Goal: Transaction & Acquisition: Purchase product/service

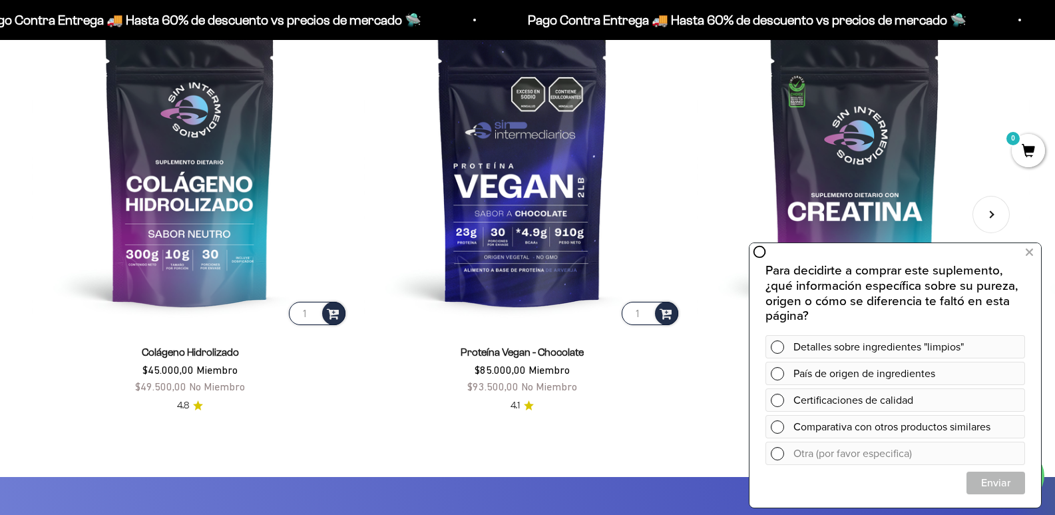
scroll to position [2730, 0]
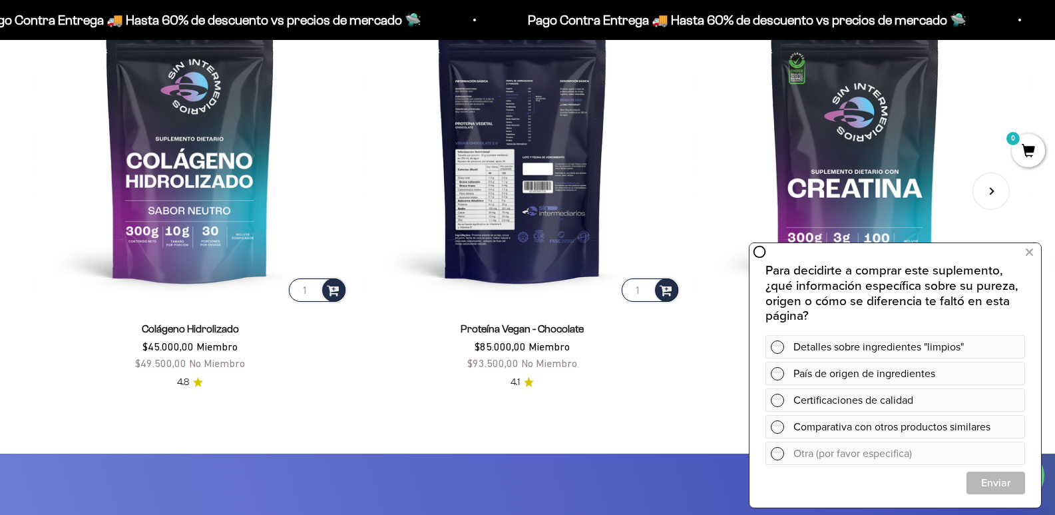
click at [497, 233] on img at bounding box center [522, 145] width 316 height 316
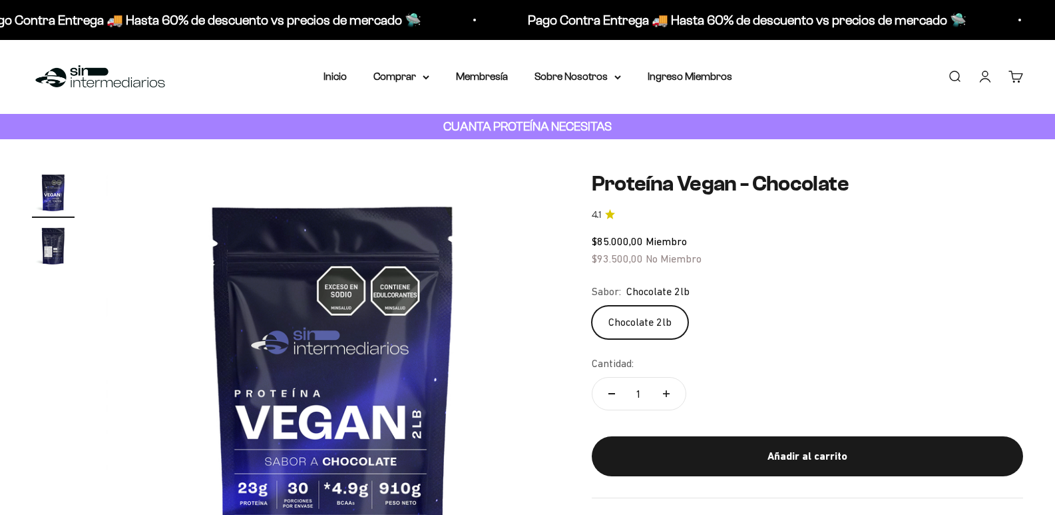
click at [376, 279] on img at bounding box center [333, 397] width 453 height 453
click at [576, 279] on img at bounding box center [802, 397] width 453 height 453
drag, startPoint x: 334, startPoint y: 348, endPoint x: 376, endPoint y: 370, distance: 48.0
click at [576, 348] on img at bounding box center [802, 397] width 453 height 453
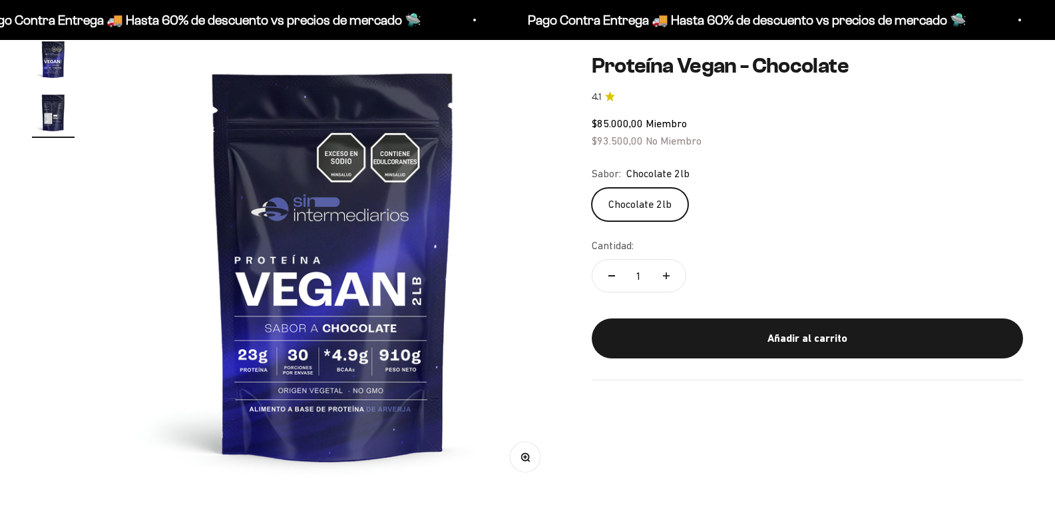
click at [576, 404] on img at bounding box center [802, 264] width 453 height 453
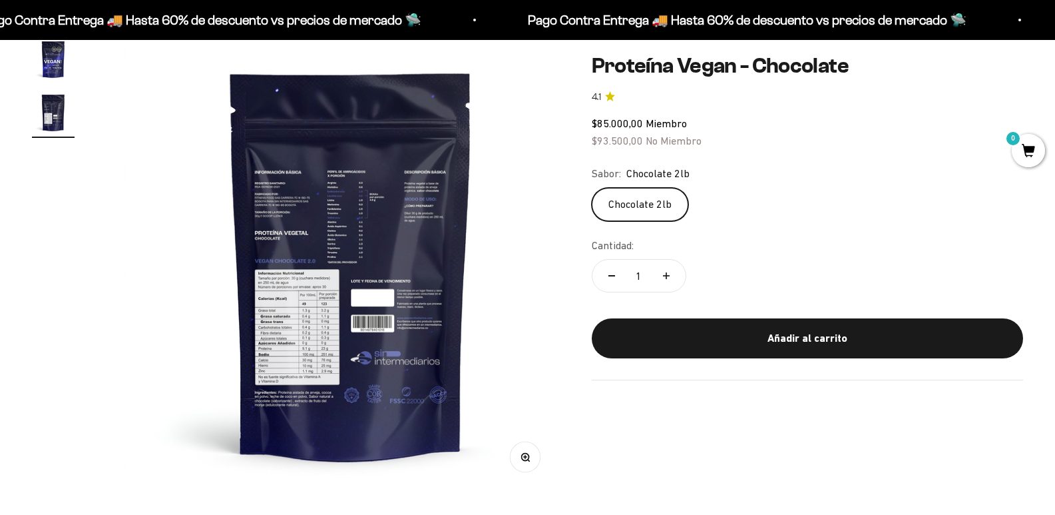
scroll to position [0, 451]
drag, startPoint x: 360, startPoint y: 35, endPoint x: 367, endPoint y: 88, distance: 53.8
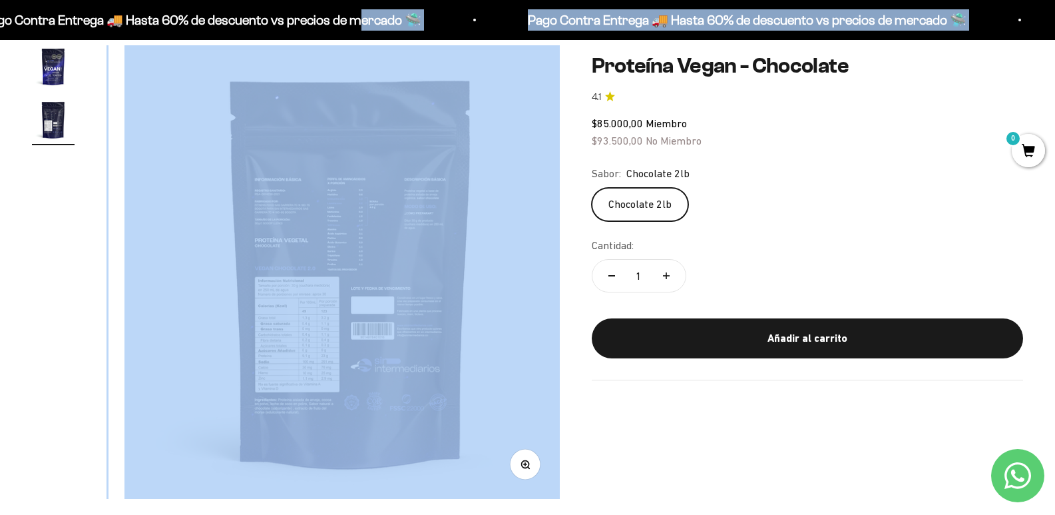
scroll to position [0, 0]
drag, startPoint x: 223, startPoint y: 198, endPoint x: 519, endPoint y: 117, distance: 307.3
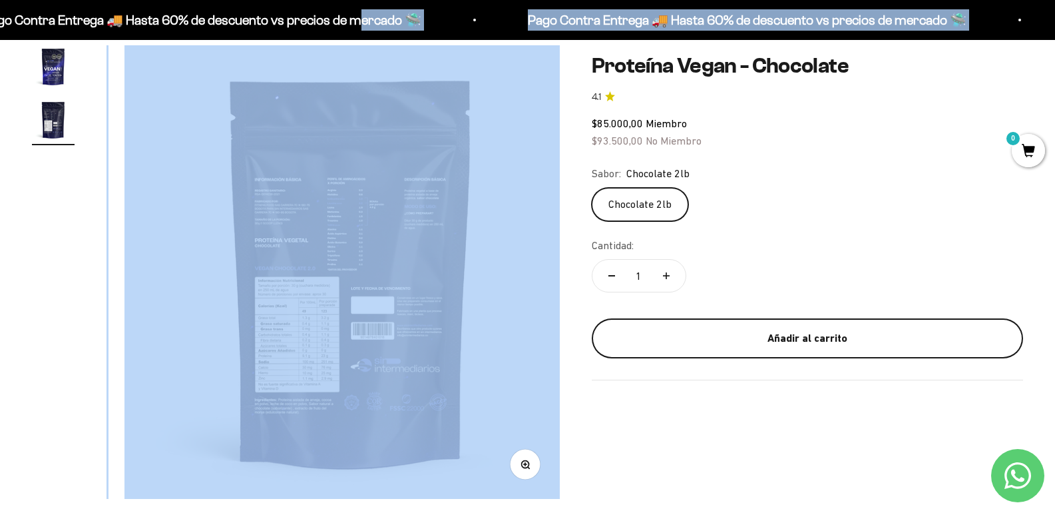
click at [808, 343] on div "Añadir al carrito" at bounding box center [808, 338] width 378 height 17
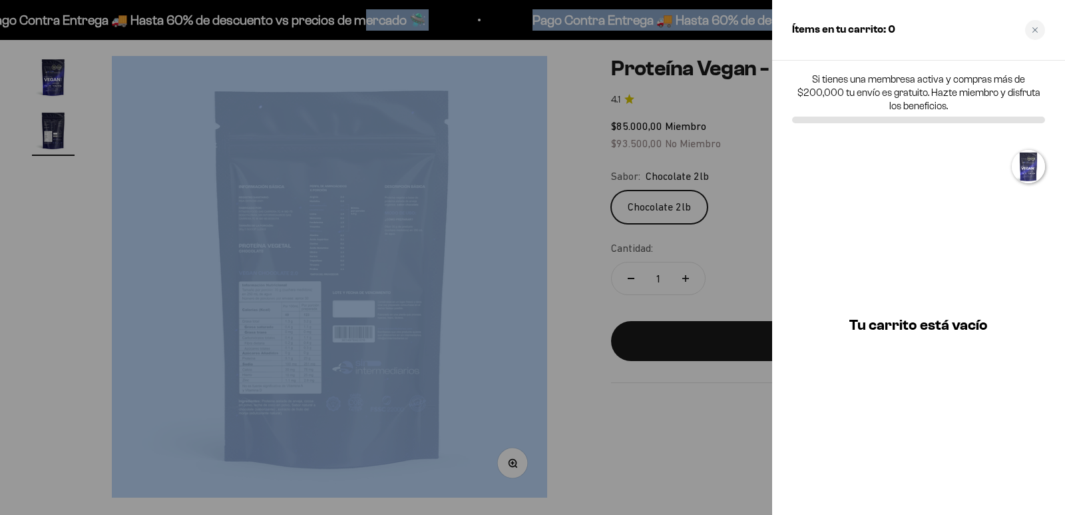
scroll to position [0, 457]
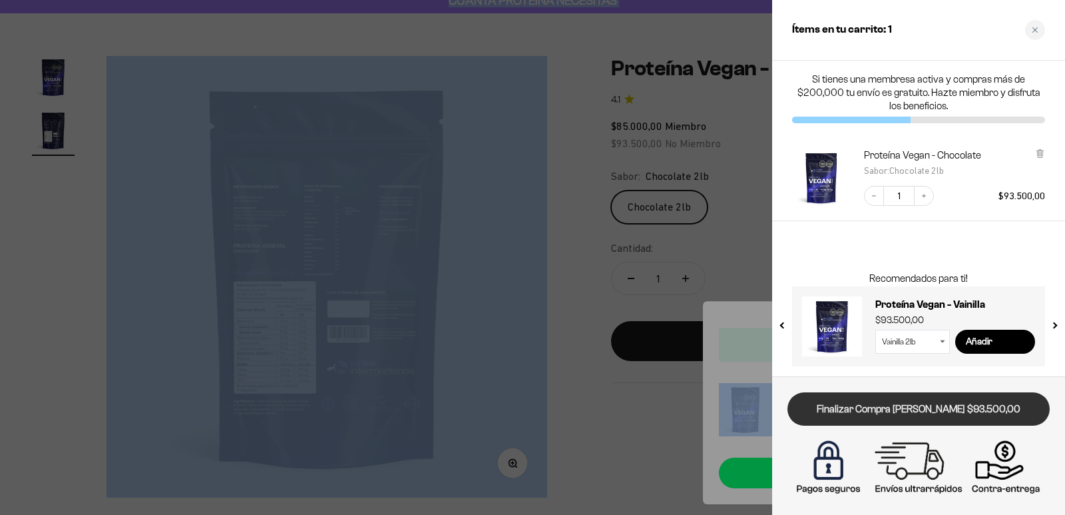
click at [882, 402] on link "Finalizar Compra [PERSON_NAME] $93.500,00" at bounding box center [919, 409] width 262 height 34
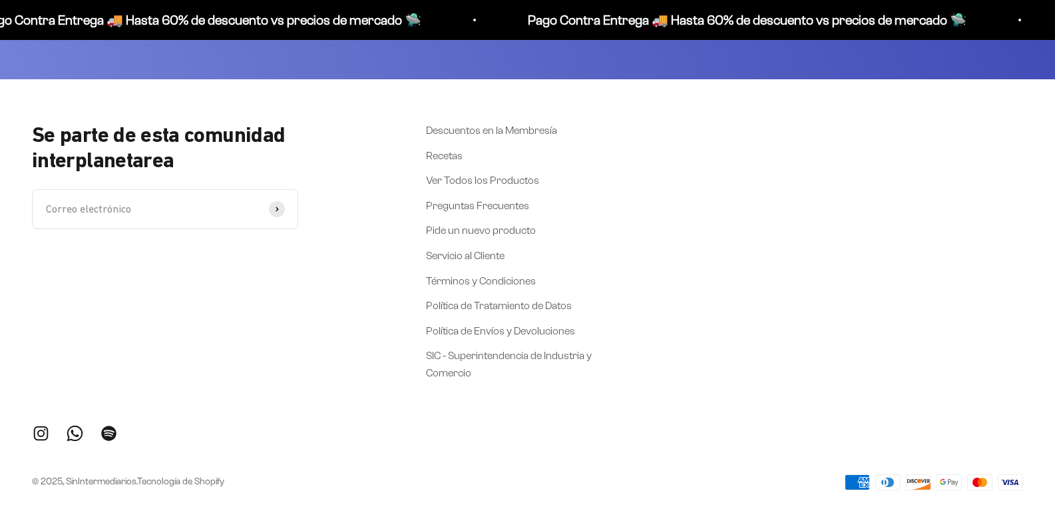
scroll to position [971, 0]
click at [517, 171] on link "Ver Todos los Productos" at bounding box center [482, 179] width 113 height 17
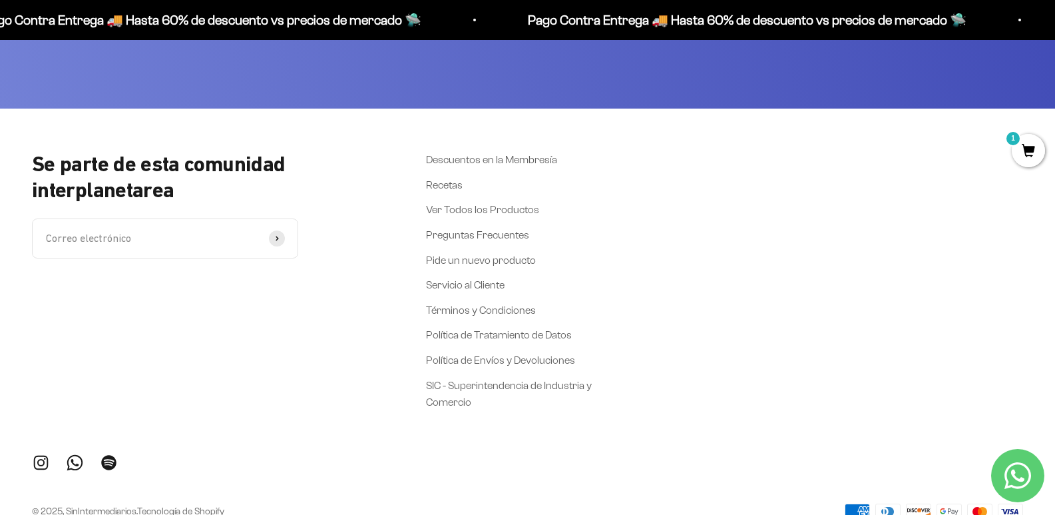
scroll to position [2439, 0]
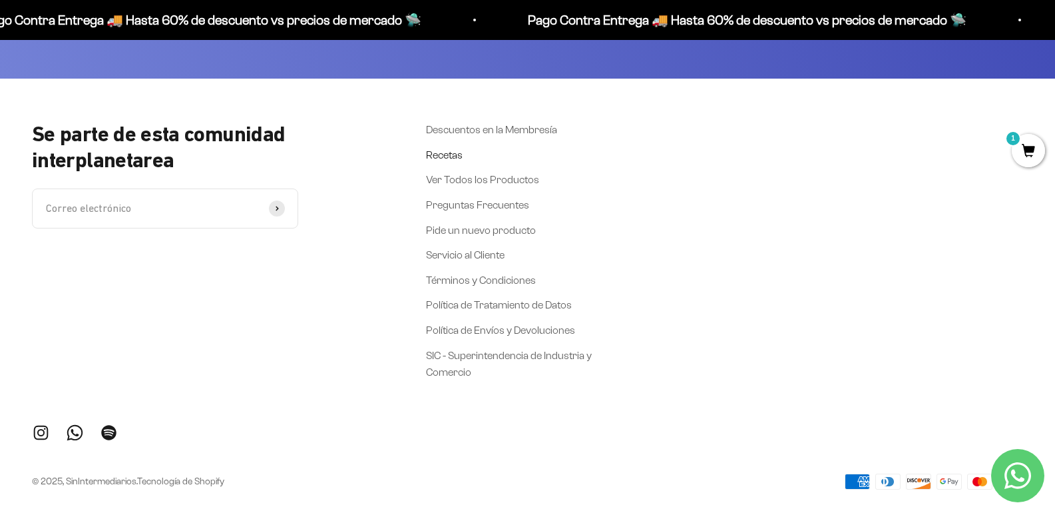
click at [444, 147] on link "Recetas" at bounding box center [444, 155] width 37 height 17
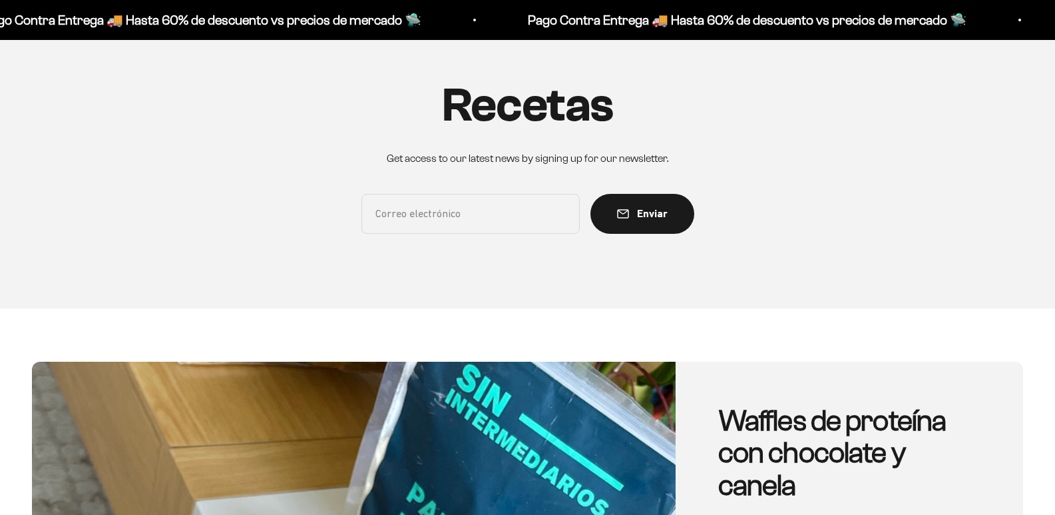
scroll to position [133, 0]
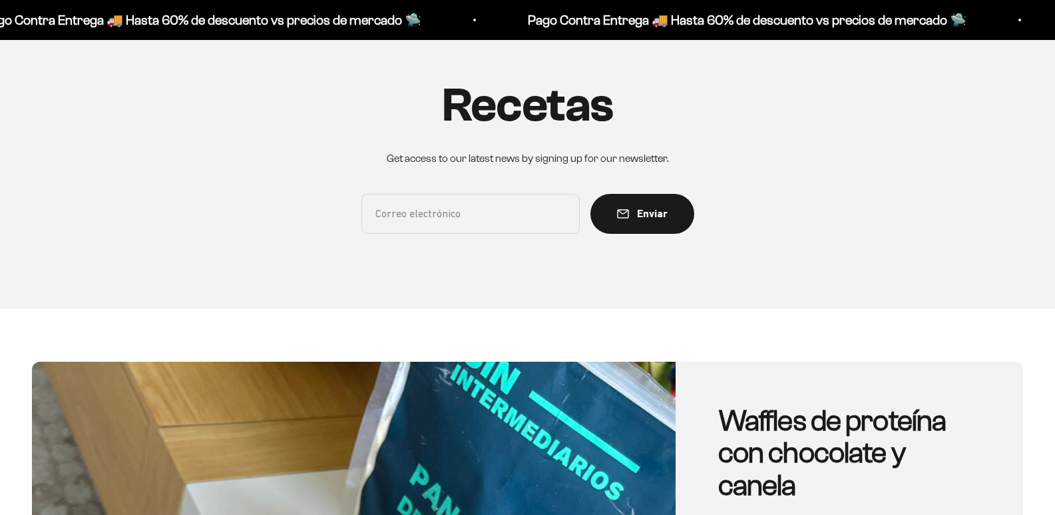
drag, startPoint x: 0, startPoint y: 0, endPoint x: 737, endPoint y: 429, distance: 852.9
click at [737, 429] on link "Waffles de proteína con chocolate y canela" at bounding box center [833, 452] width 228 height 97
drag, startPoint x: 719, startPoint y: 458, endPoint x: 751, endPoint y: 466, distance: 32.9
click at [720, 459] on link "Waffles de proteína con chocolate y canela" at bounding box center [833, 452] width 228 height 97
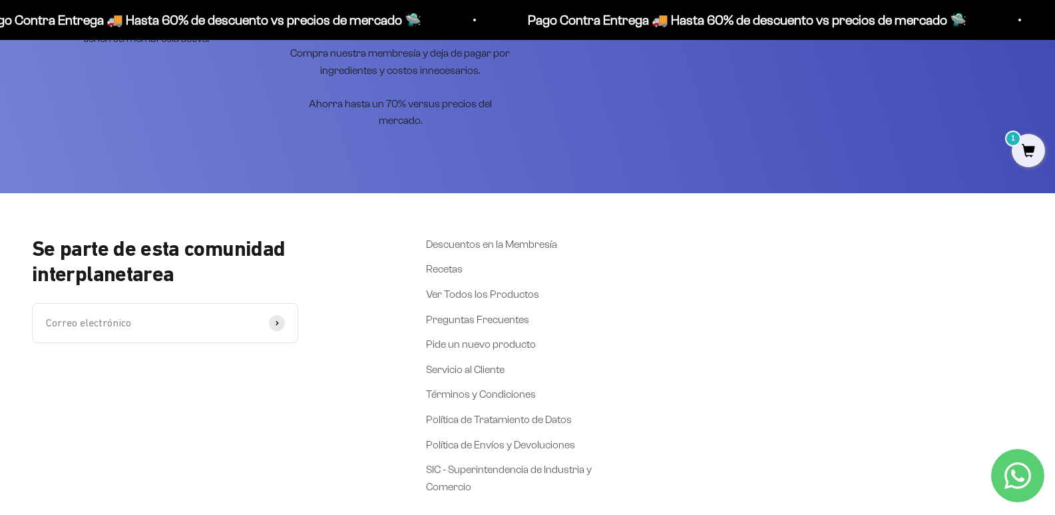
scroll to position [2861, 0]
